Goal: Information Seeking & Learning: Learn about a topic

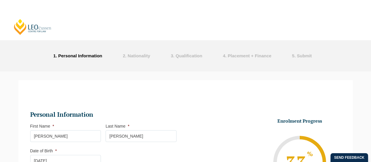
select select "Female"
select select "She/Her/Hers"
select select
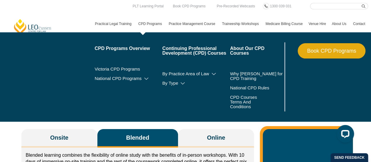
scroll to position [3, 0]
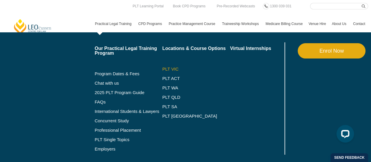
click at [172, 68] on link "PLT VIC" at bounding box center [196, 69] width 68 height 5
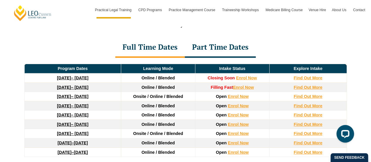
scroll to position [802, 0]
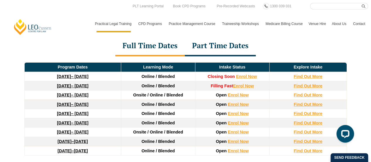
click at [220, 43] on div "Part Time Dates" at bounding box center [220, 46] width 71 height 21
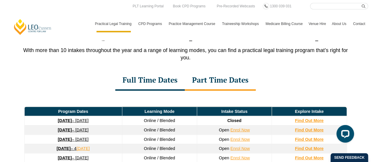
scroll to position [767, 0]
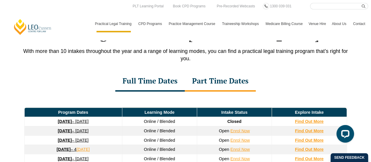
click at [149, 74] on div "Full Time Dates" at bounding box center [150, 81] width 70 height 21
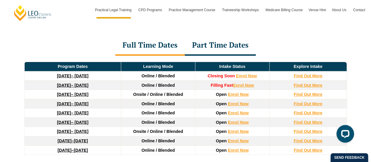
scroll to position [806, 0]
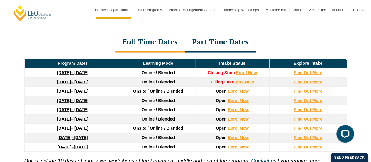
click at [88, 89] on link "27 January 2026 – 12 June 2026" at bounding box center [72, 91] width 31 height 5
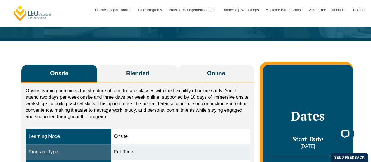
scroll to position [67, 0]
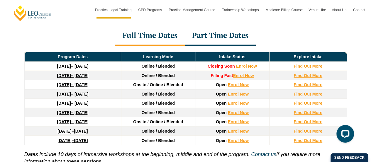
scroll to position [812, 0]
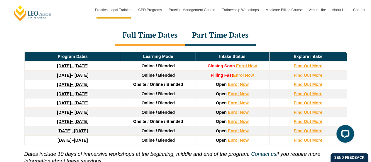
click at [88, 82] on link "[DATE] – [DATE]" at bounding box center [72, 84] width 31 height 5
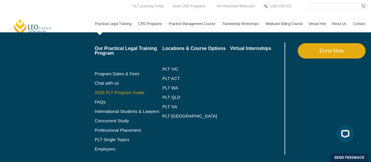
click at [125, 91] on link "2025 PLT Program Guide" at bounding box center [121, 92] width 53 height 5
click at [127, 128] on link "Professional Placement" at bounding box center [129, 130] width 68 height 5
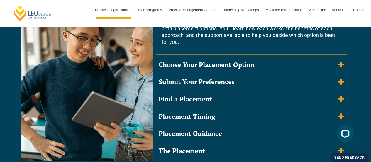
scroll to position [585, 0]
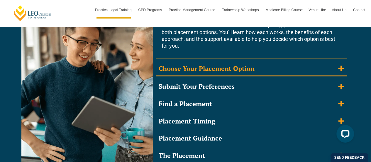
click at [237, 64] on div "Choose Your Placement Option" at bounding box center [207, 68] width 96 height 9
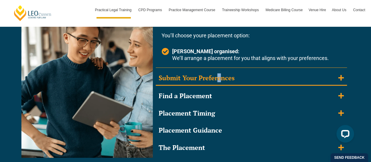
drag, startPoint x: 216, startPoint y: 81, endPoint x: 211, endPoint y: 76, distance: 7.7
click at [211, 76] on div "Submit Your Preferences" at bounding box center [197, 78] width 76 height 9
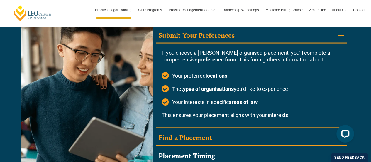
click at [188, 143] on summary "Find a Placement" at bounding box center [251, 137] width 191 height 15
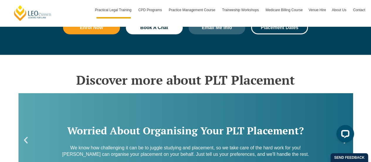
scroll to position [711, 0]
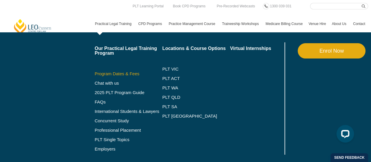
click at [134, 75] on link "Program Dates & Fees" at bounding box center [129, 73] width 68 height 5
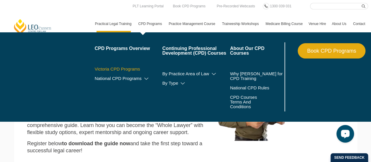
click at [125, 70] on link "Victoria CPD Programs" at bounding box center [129, 69] width 68 height 5
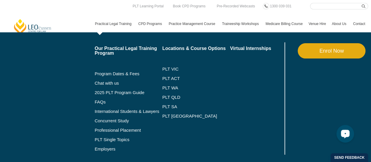
click at [117, 97] on li "2025 PLT Program Guide" at bounding box center [129, 92] width 68 height 9
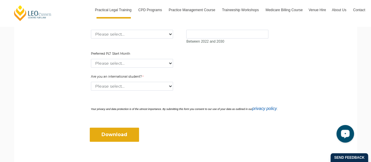
scroll to position [322, 0]
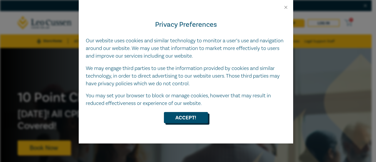
click at [186, 116] on button "Accept!" at bounding box center [186, 117] width 44 height 11
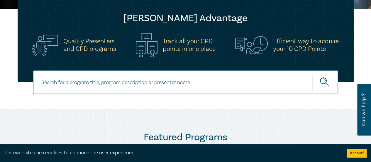
scroll to position [188, 0]
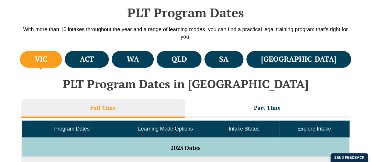
click at [55, 51] on li "VIC" at bounding box center [41, 59] width 42 height 17
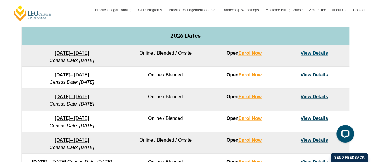
scroll to position [371, 0]
